Goal: Transaction & Acquisition: Purchase product/service

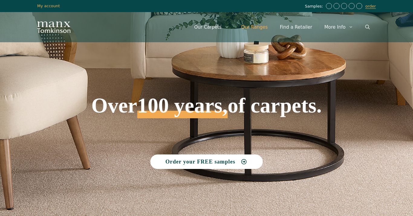
click at [260, 25] on link "Our Ranges" at bounding box center [254, 27] width 39 height 18
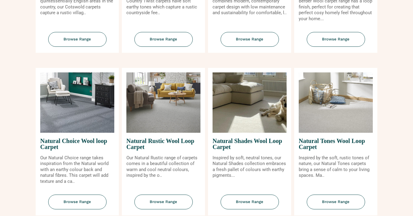
scroll to position [352, 0]
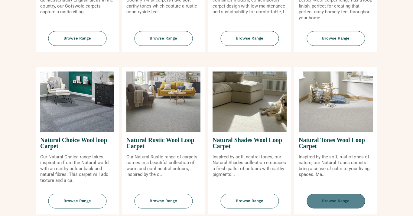
click at [331, 201] on span "Browse Range" at bounding box center [335, 201] width 58 height 15
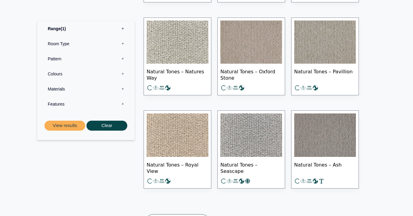
scroll to position [506, 0]
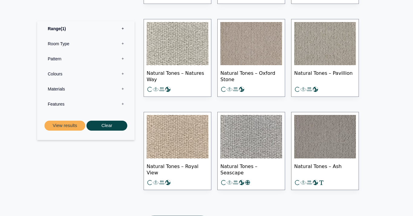
click at [263, 144] on img at bounding box center [251, 136] width 62 height 43
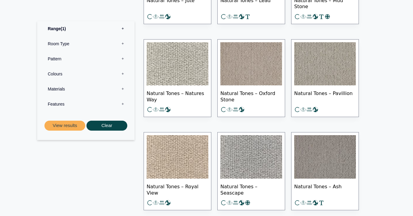
scroll to position [484, 0]
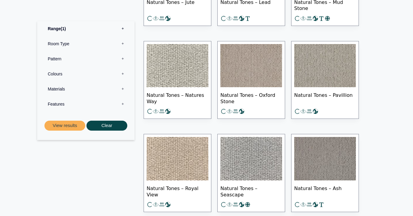
click at [172, 69] on img at bounding box center [177, 65] width 62 height 43
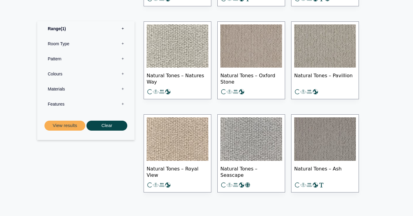
scroll to position [502, 0]
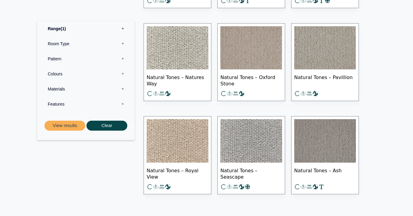
click at [259, 154] on img at bounding box center [251, 140] width 62 height 43
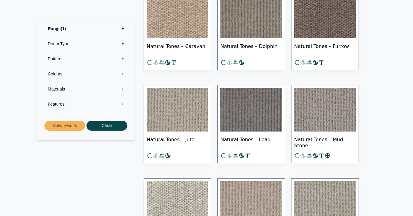
scroll to position [347, 0]
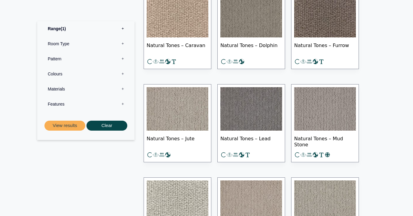
click at [190, 108] on img at bounding box center [177, 108] width 62 height 43
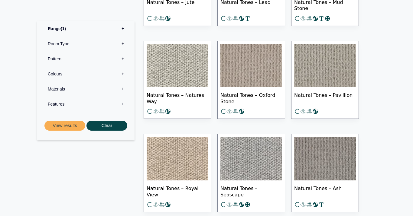
scroll to position [481, 0]
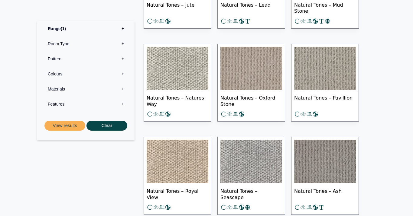
click at [310, 153] on img at bounding box center [325, 161] width 62 height 43
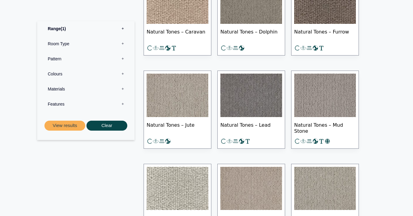
scroll to position [360, 0]
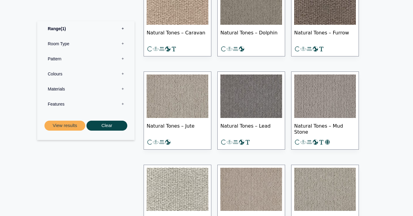
click at [186, 91] on img at bounding box center [177, 96] width 62 height 43
click at [309, 110] on img at bounding box center [325, 96] width 62 height 43
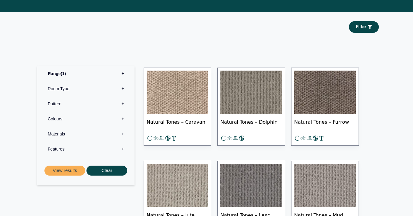
scroll to position [268, 0]
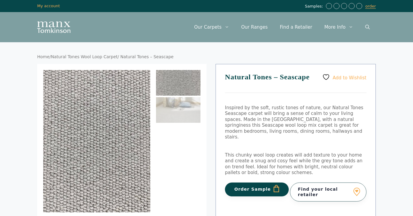
click at [249, 183] on button "Order Sample" at bounding box center [257, 190] width 64 height 14
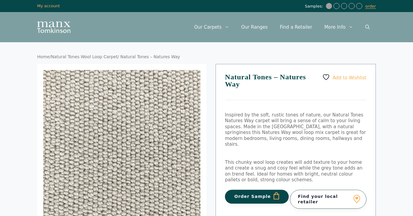
click at [244, 190] on button "Order Sample" at bounding box center [257, 197] width 64 height 14
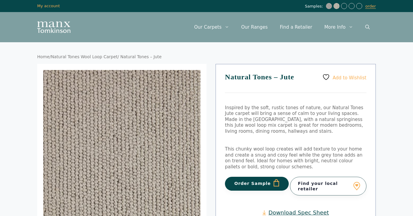
click at [243, 177] on button "Order Sample" at bounding box center [257, 184] width 64 height 14
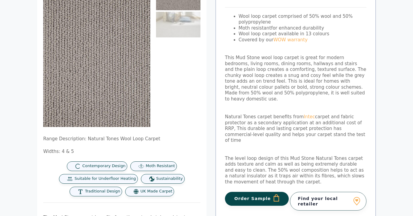
scroll to position [89, 0]
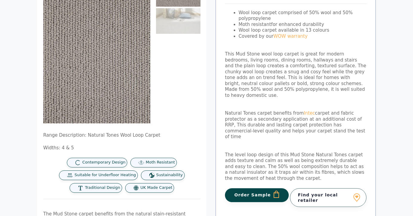
click at [248, 188] on button "Order Sample" at bounding box center [257, 195] width 64 height 14
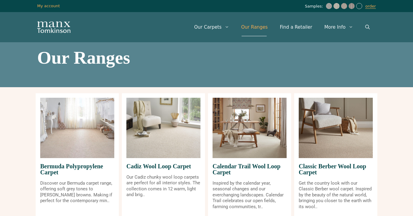
scroll to position [352, 0]
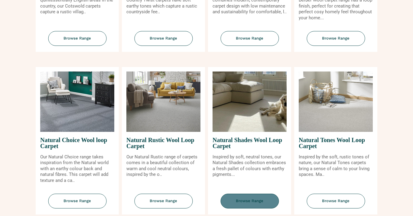
click at [257, 198] on span "Browse Range" at bounding box center [249, 201] width 58 height 15
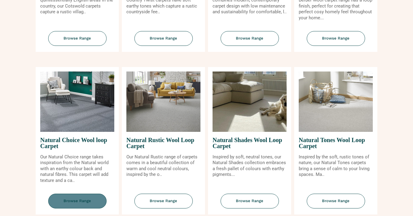
click at [79, 196] on span "Browse Range" at bounding box center [77, 201] width 58 height 15
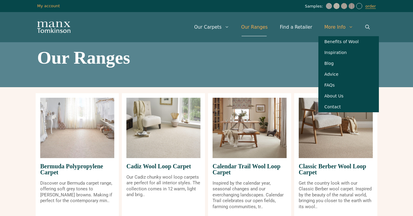
scroll to position [0, 0]
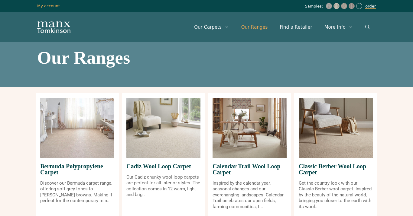
click at [372, 8] on link "order" at bounding box center [370, 6] width 11 height 5
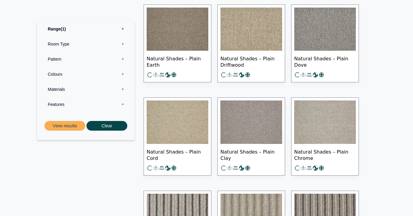
scroll to position [697, 0]
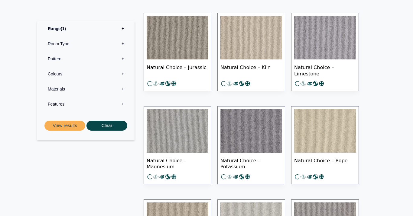
scroll to position [298, 0]
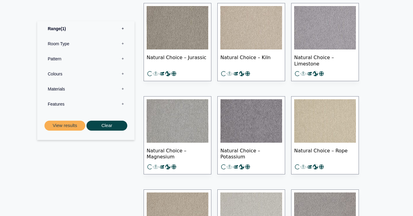
click at [169, 131] on img at bounding box center [177, 120] width 62 height 43
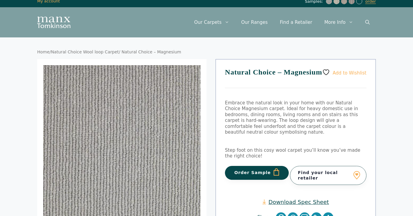
scroll to position [5, 0]
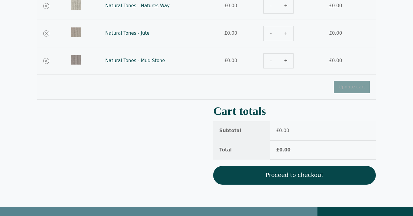
scroll to position [138, 0]
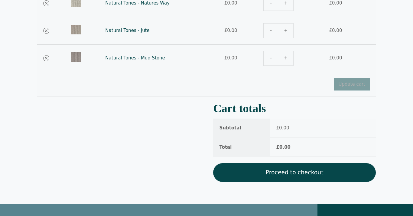
click at [304, 174] on link "Proceed to checkout" at bounding box center [294, 172] width 162 height 19
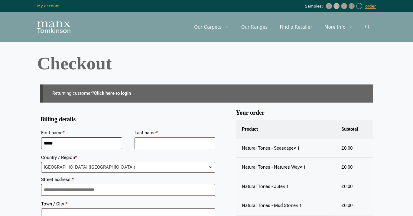
type input "*****"
type input "*********"
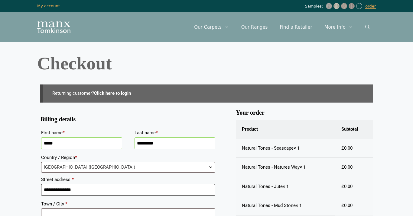
type input "**********"
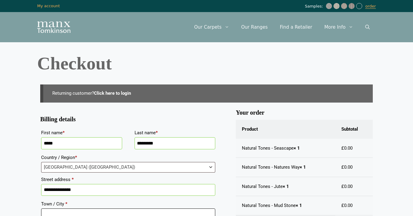
scroll to position [1, 0]
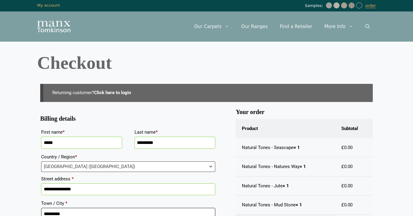
type input "*********"
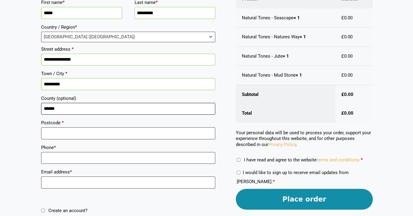
type input "******"
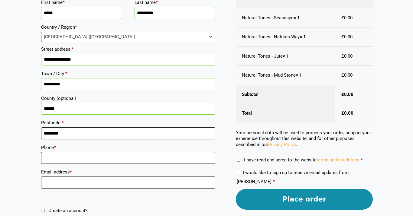
type input "********"
type input "**********"
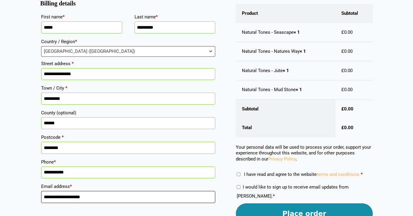
scroll to position [115, 0]
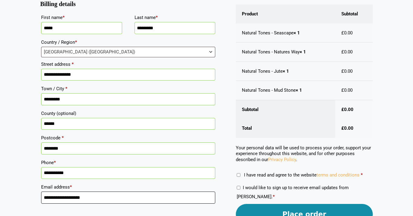
type input "**********"
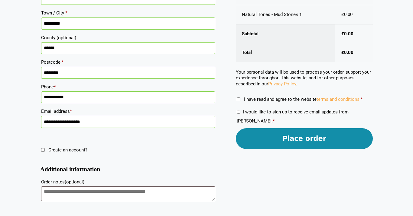
scroll to position [193, 0]
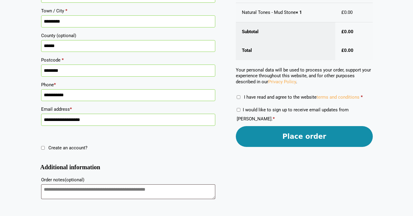
click at [286, 142] on button "Place order" at bounding box center [304, 136] width 137 height 21
